Goal: Information Seeking & Learning: Learn about a topic

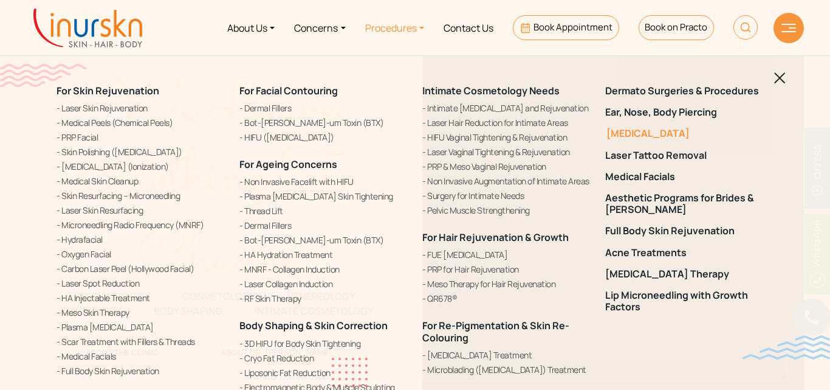
click at [647, 132] on link "[MEDICAL_DATA]" at bounding box center [690, 134] width 168 height 12
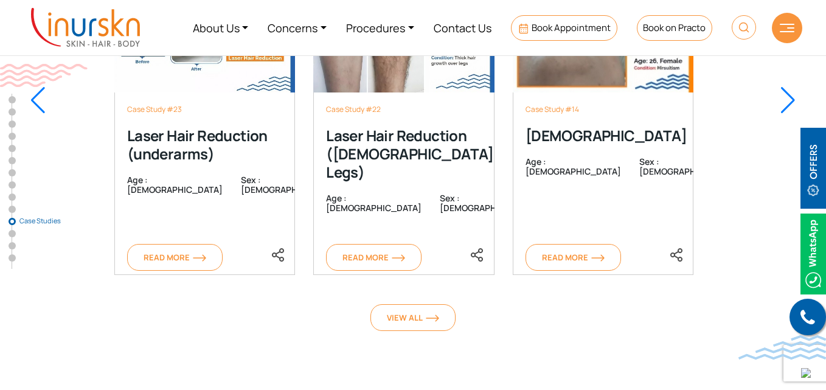
scroll to position [6931, 0]
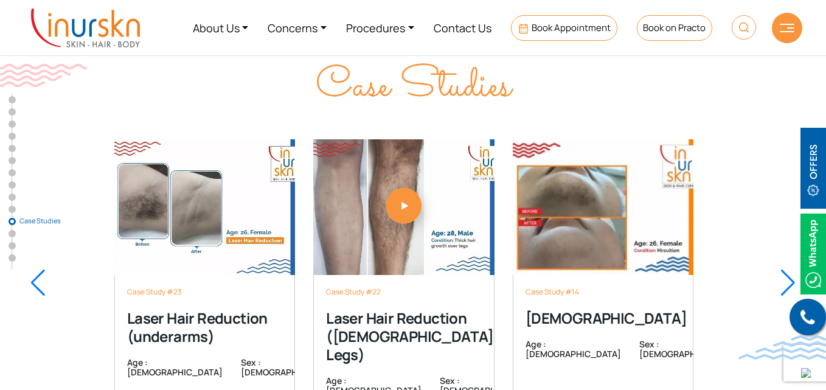
click at [782, 269] on div at bounding box center [787, 282] width 16 height 27
click at [785, 269] on div at bounding box center [787, 282] width 16 height 27
click at [787, 269] on div at bounding box center [787, 282] width 16 height 27
click at [789, 269] on div at bounding box center [787, 282] width 16 height 27
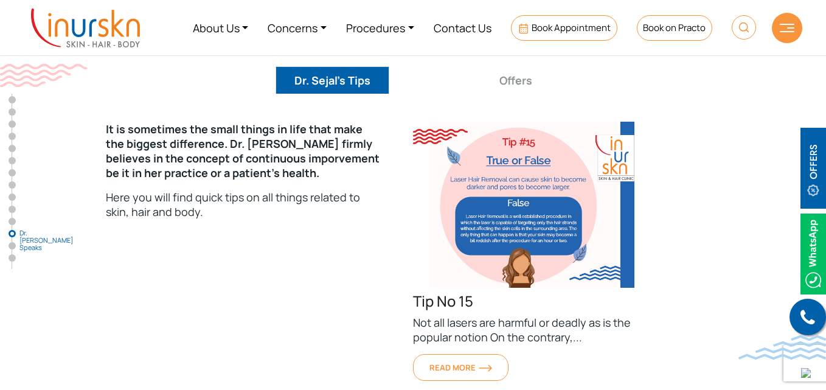
scroll to position [7877, 0]
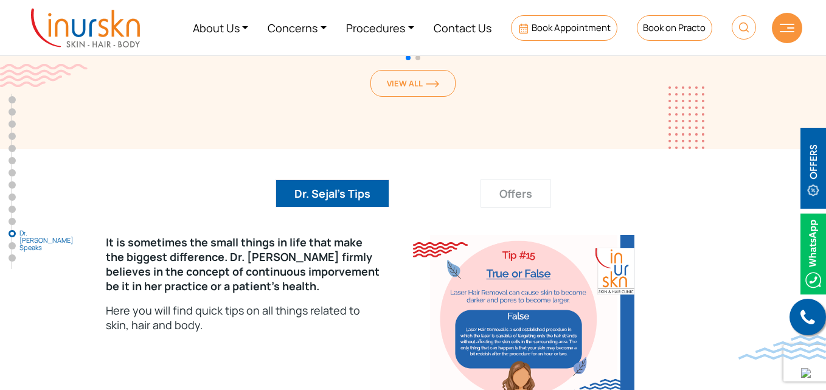
click at [526, 179] on button "Offers" at bounding box center [515, 193] width 71 height 28
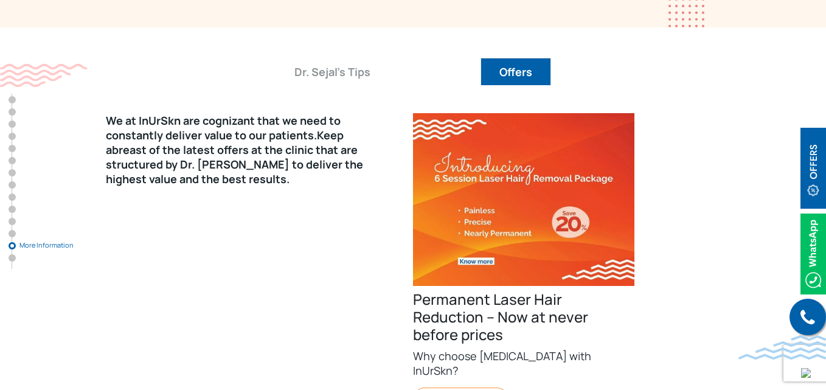
scroll to position [8059, 0]
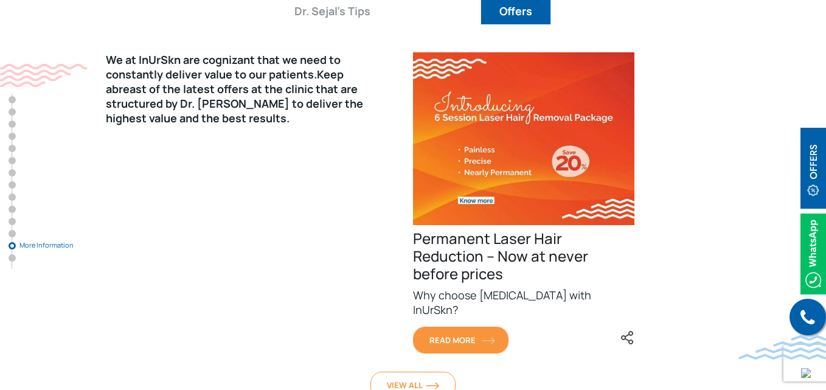
click at [493, 337] on img at bounding box center [488, 340] width 13 height 7
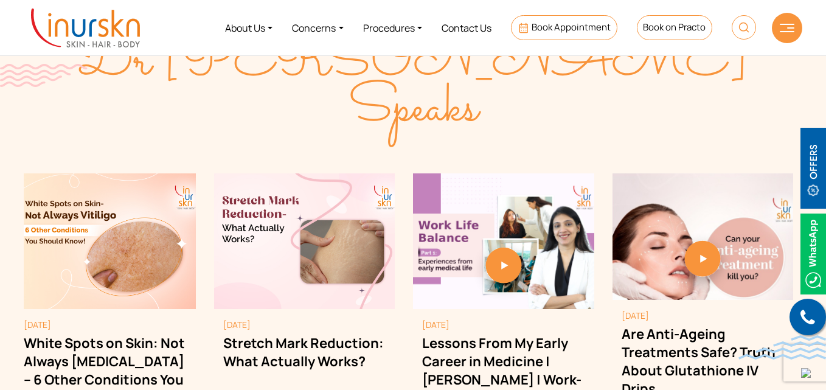
scroll to position [1820, 0]
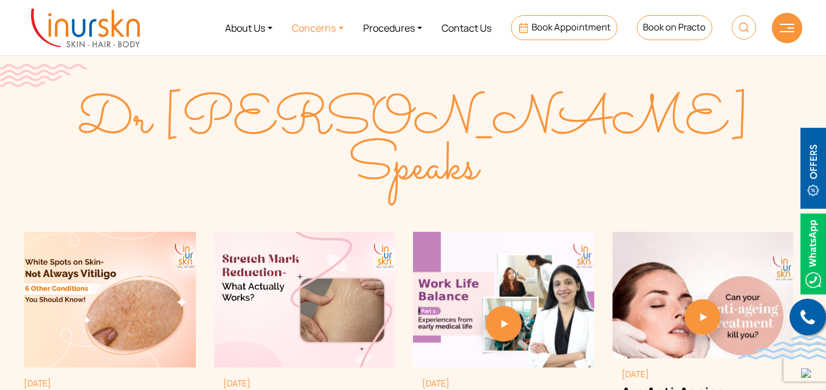
click at [328, 27] on link "Concerns" at bounding box center [317, 28] width 71 height 46
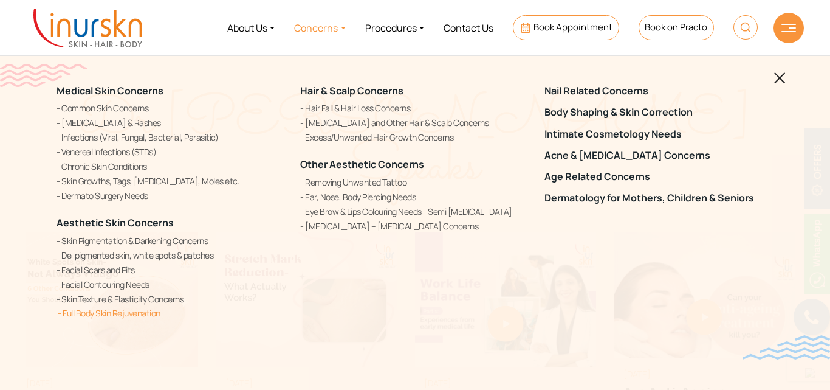
click at [87, 311] on link "Full Body Skin Rejuvenation" at bounding box center [171, 312] width 229 height 13
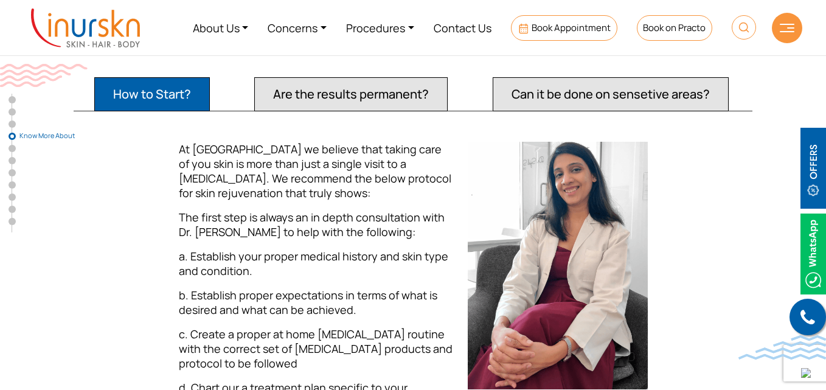
scroll to position [1459, 0]
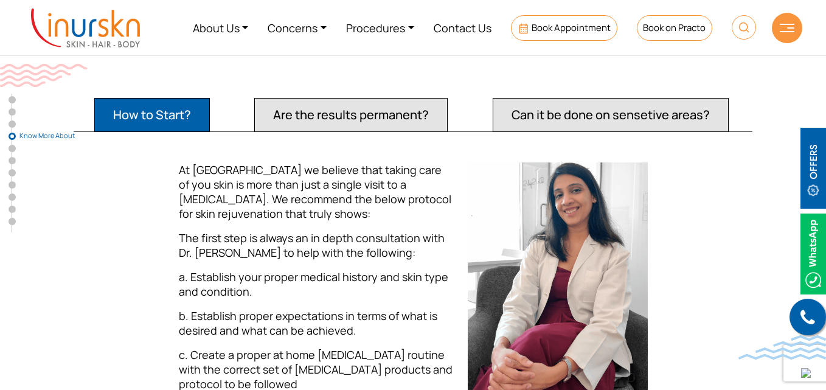
click at [429, 112] on button "Are the results permanent?" at bounding box center [350, 115] width 193 height 34
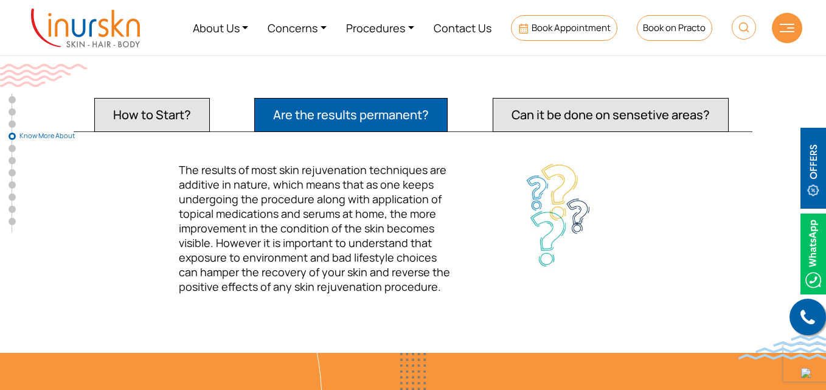
click at [556, 106] on button "Can it be done on sensetive areas?" at bounding box center [610, 115] width 236 height 34
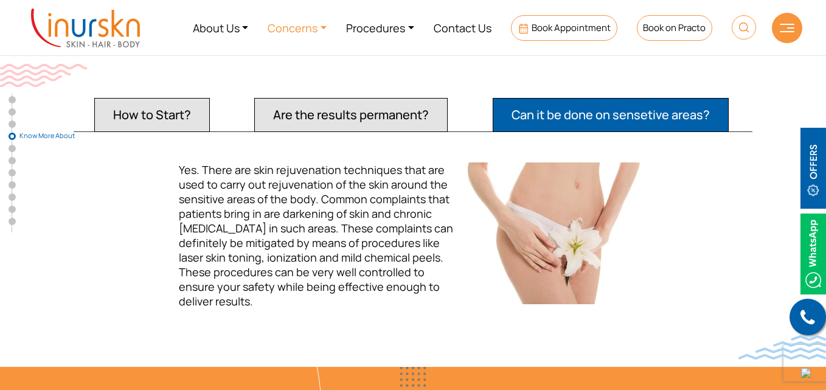
click at [311, 32] on link "Concerns" at bounding box center [297, 28] width 78 height 46
